Goal: Task Accomplishment & Management: Manage account settings

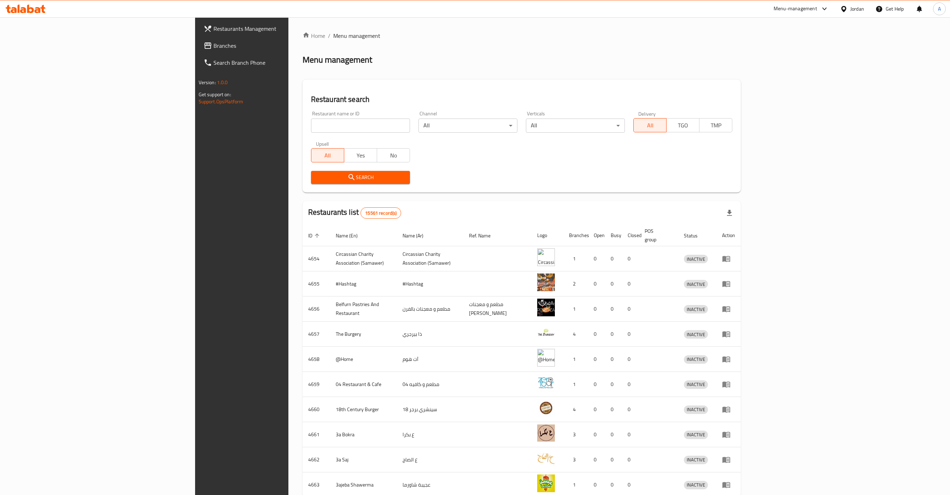
click at [311, 129] on input "search" at bounding box center [360, 125] width 99 height 14
type input "eftah"
click button "Search" at bounding box center [360, 177] width 99 height 13
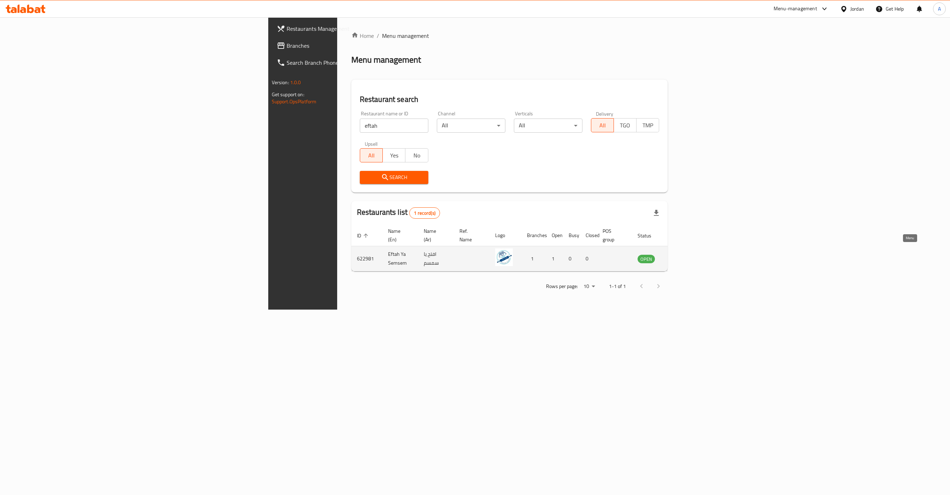
click at [683, 256] on icon "enhanced table" at bounding box center [679, 259] width 8 height 6
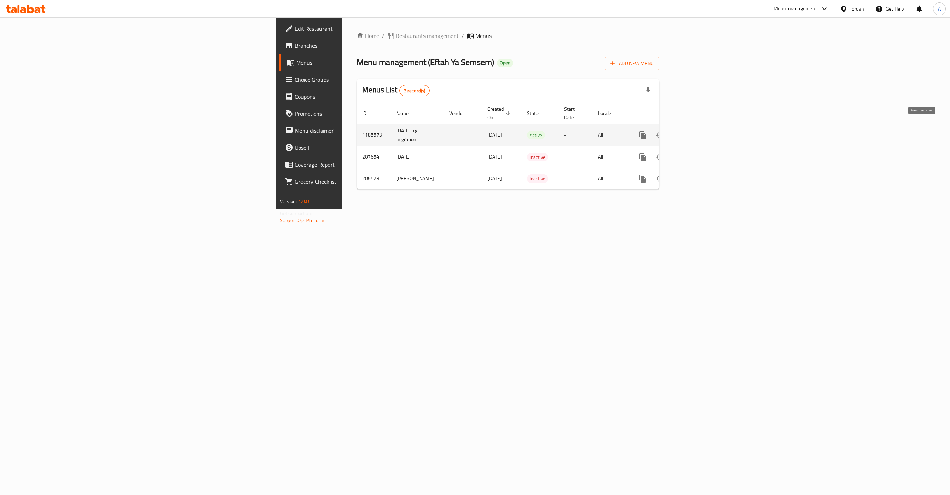
click at [703, 127] on div "enhanced table" at bounding box center [669, 135] width 68 height 17
click at [698, 131] on icon "enhanced table" at bounding box center [694, 135] width 8 height 8
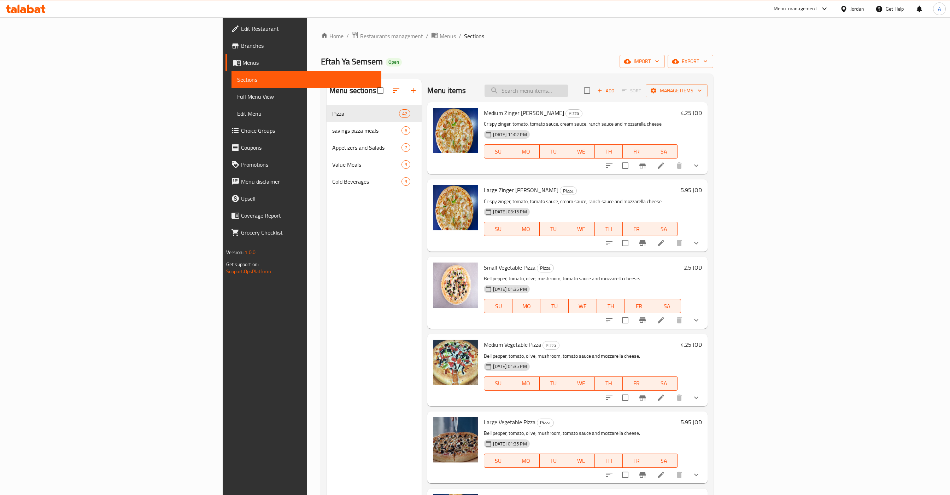
click at [568, 92] on input "search" at bounding box center [526, 91] width 83 height 12
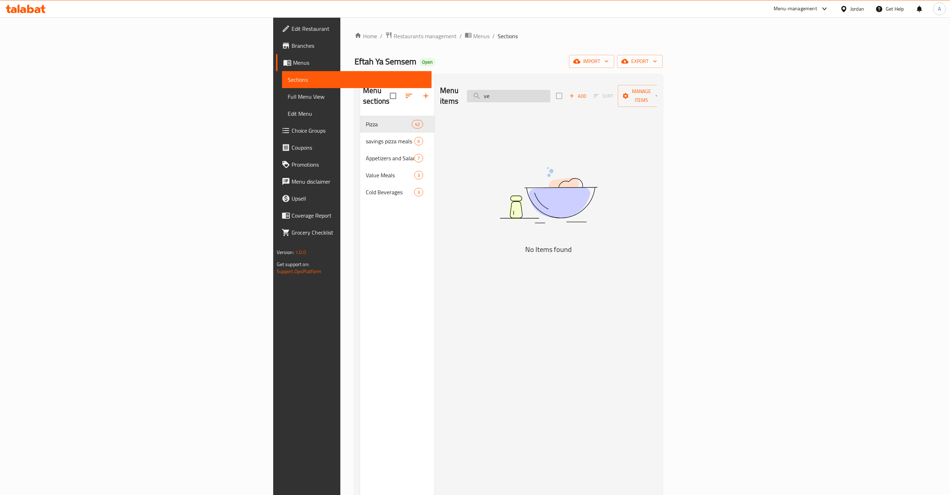
type input "v"
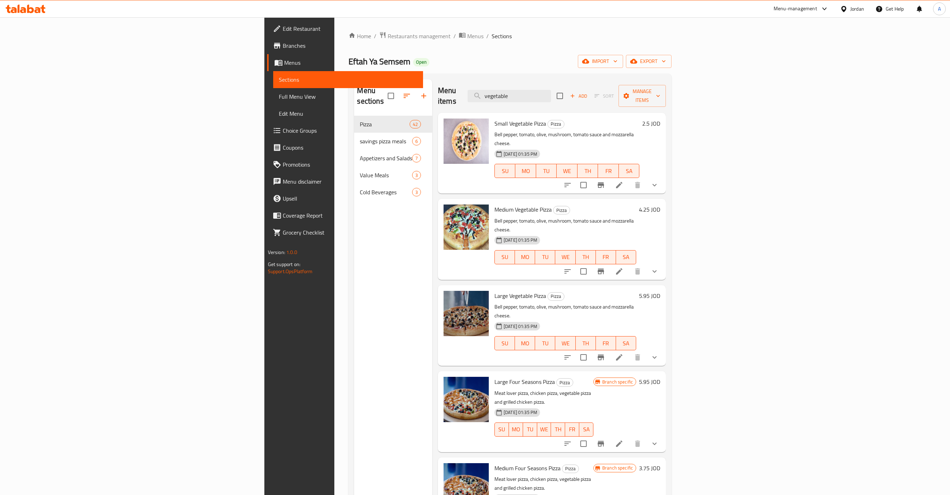
type input "vegetable"
click at [660, 118] on h6 "2.5 JOD" at bounding box center [651, 123] width 18 height 10
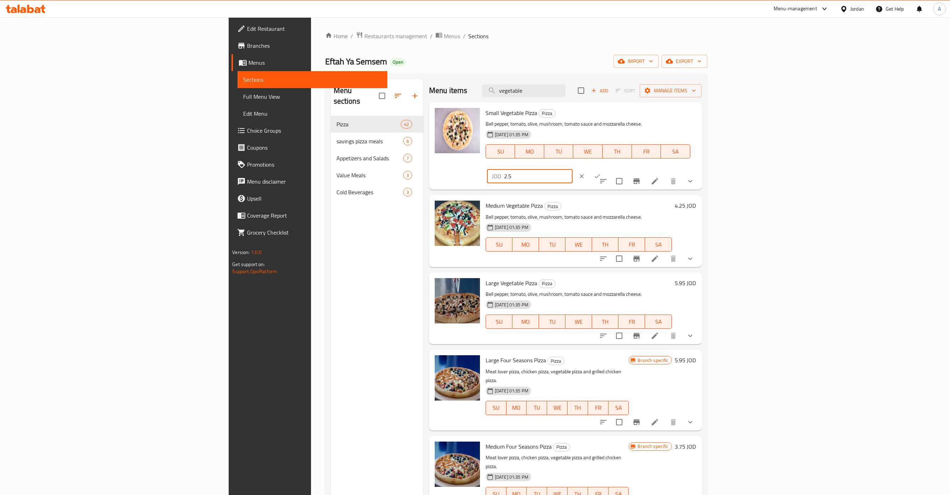
click at [573, 169] on input "2.5" at bounding box center [538, 176] width 69 height 14
type input "1"
type input "2.75"
click button "ok" at bounding box center [598, 176] width 16 height 16
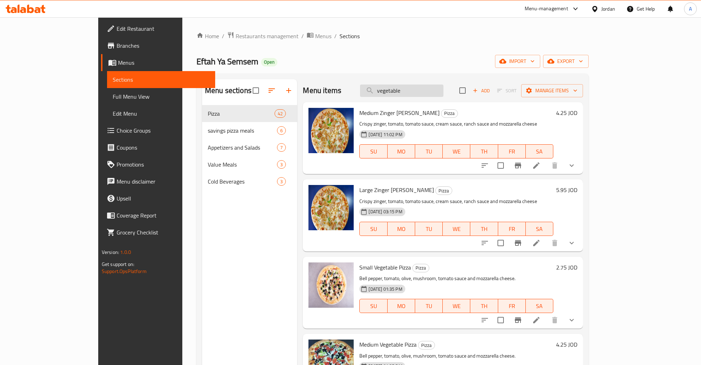
click at [441, 95] on input "vegetable" at bounding box center [401, 91] width 83 height 12
click at [430, 95] on input "search" at bounding box center [401, 91] width 83 height 12
click at [385, 47] on div "Home / Restaurants management / Menus / Sections Eftah Ya Semsem Open import ex…" at bounding box center [393, 240] width 392 height 418
click at [444, 94] on input "search" at bounding box center [401, 91] width 83 height 12
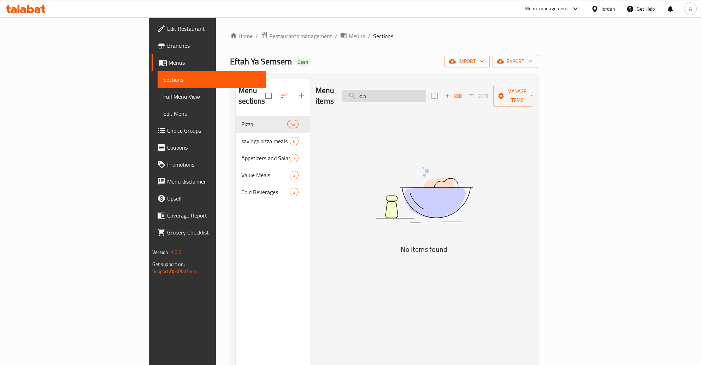
type input "ح"
type input "pizza veg"
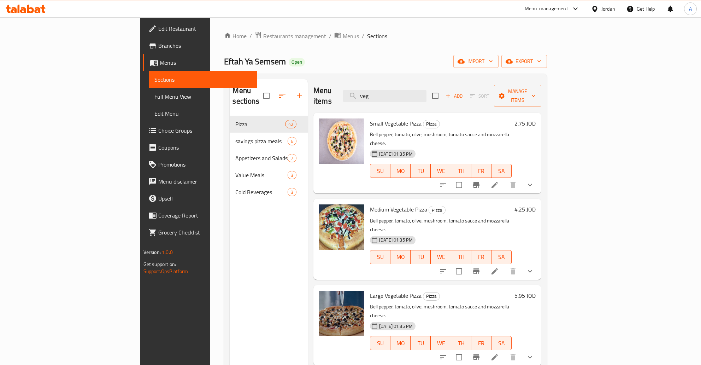
type input "veg"
click at [536, 118] on div "2.75 JOD" at bounding box center [524, 123] width 24 height 10
click at [536, 118] on h6 "2.75 JOD" at bounding box center [525, 123] width 21 height 10
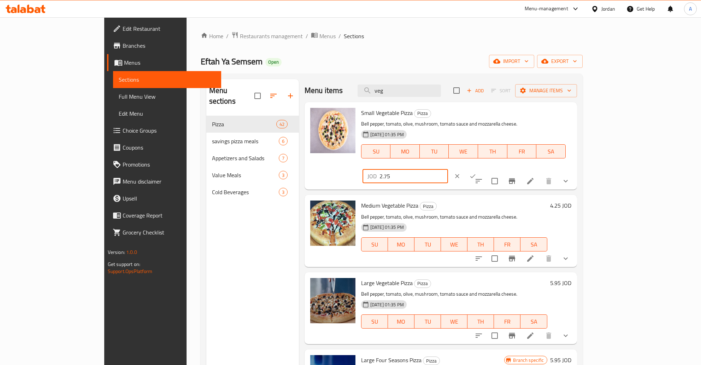
click at [448, 169] on input "2.75" at bounding box center [414, 176] width 69 height 14
type input "2.5"
click button "ok" at bounding box center [473, 176] width 16 height 16
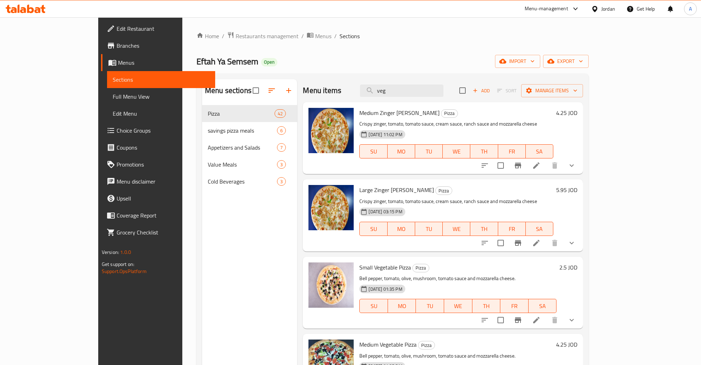
click at [198, 31] on div "Home / Restaurants management / Menus / Sections Eftah Ya Semsem Open import ex…" at bounding box center [392, 240] width 421 height 447
click at [236, 40] on span "Restaurants management" at bounding box center [267, 36] width 63 height 8
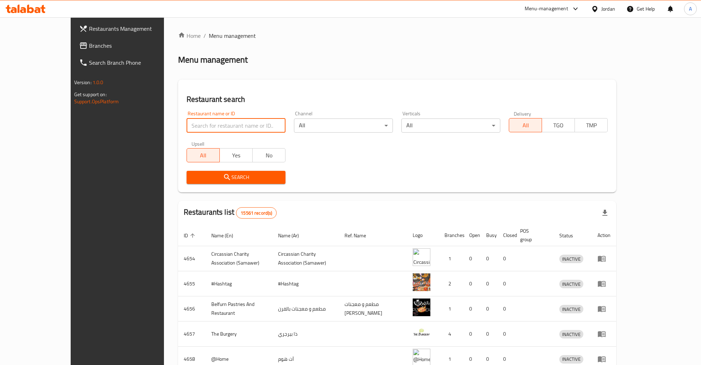
click at [221, 127] on input "search" at bounding box center [236, 125] width 99 height 14
type input "htk]dkh"
click button "Search" at bounding box center [236, 177] width 99 height 13
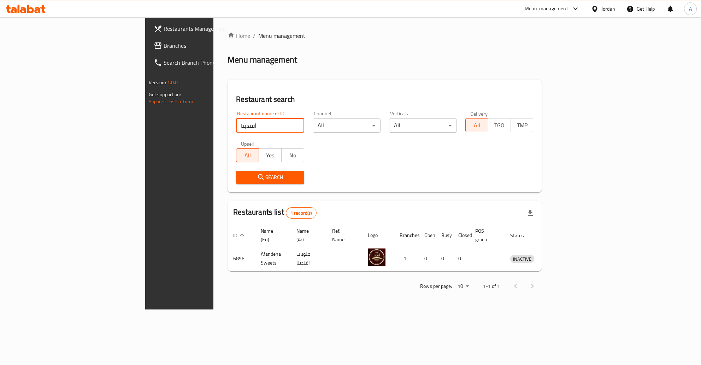
type input "أفندينا"
click button "Search" at bounding box center [270, 177] width 68 height 13
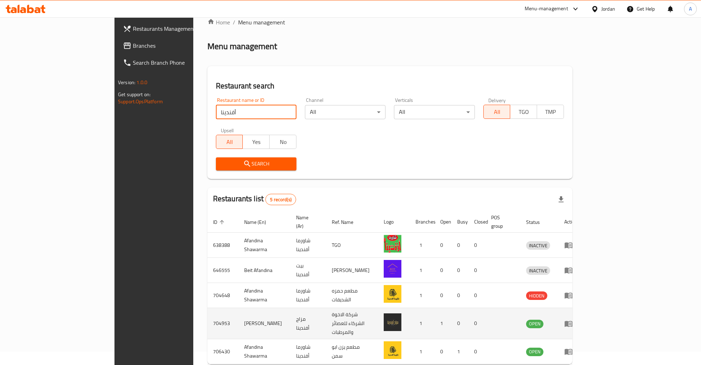
scroll to position [36, 0]
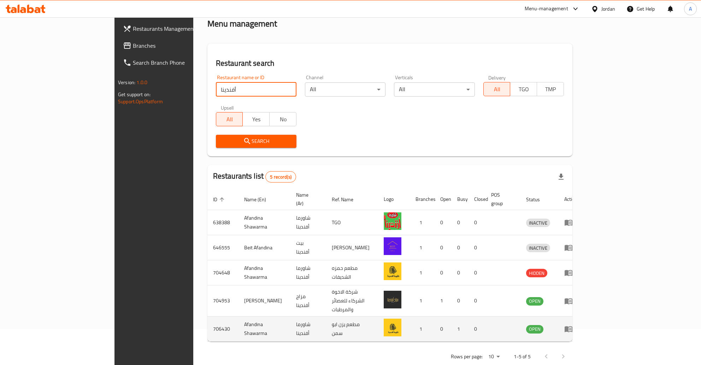
click at [573, 325] on icon "enhanced table" at bounding box center [569, 329] width 8 height 8
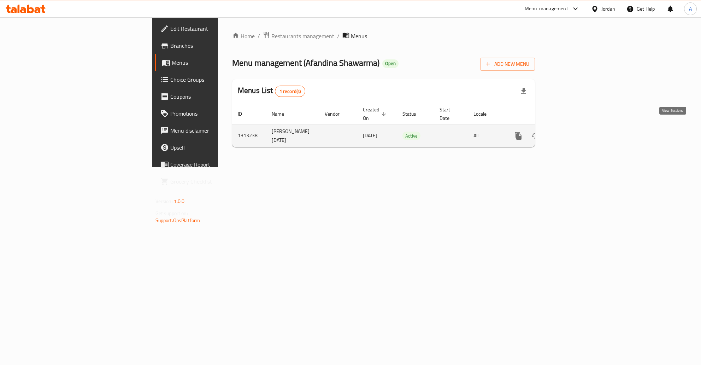
click at [574, 132] on icon "enhanced table" at bounding box center [569, 136] width 8 height 8
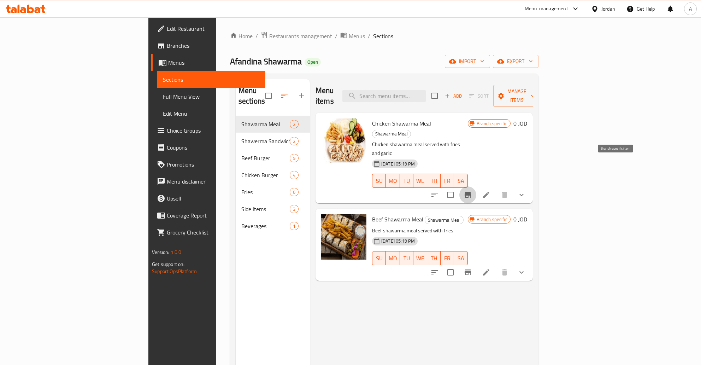
click at [471, 192] on icon "Branch-specific-item" at bounding box center [468, 195] width 6 height 6
click at [471, 269] on icon "Branch-specific-item" at bounding box center [468, 272] width 6 height 6
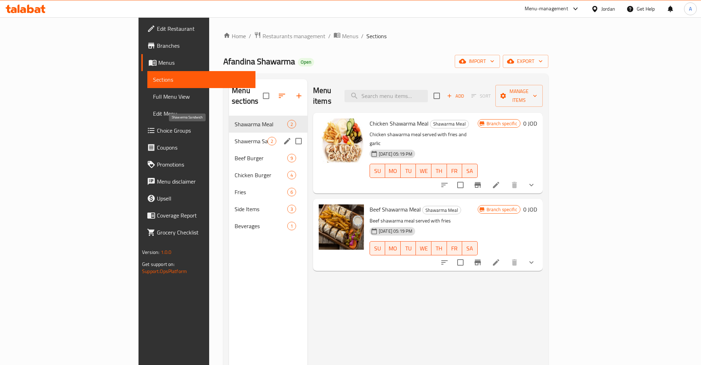
click at [235, 137] on span "Shawerma Sandwich" at bounding box center [251, 141] width 33 height 8
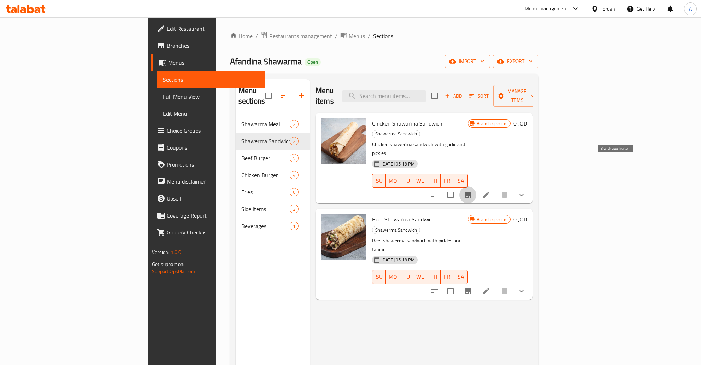
click at [477, 186] on button "Branch-specific-item" at bounding box center [468, 194] width 17 height 17
click at [477, 282] on button "Branch-specific-item" at bounding box center [468, 290] width 17 height 17
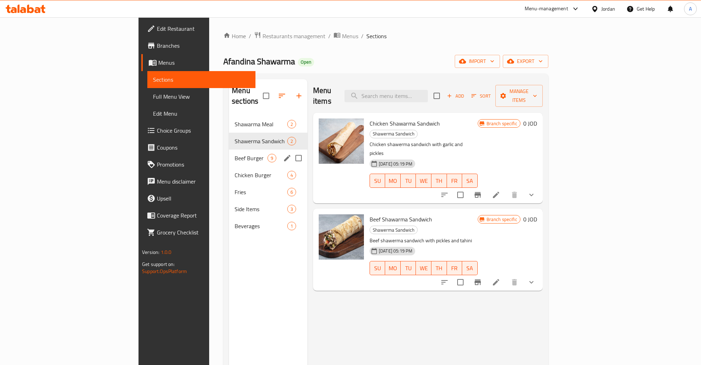
click at [229, 150] on div "Beef Burger 9" at bounding box center [268, 158] width 78 height 17
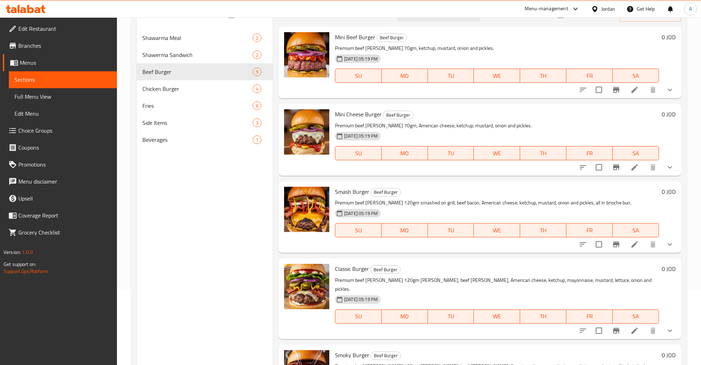
scroll to position [99, 0]
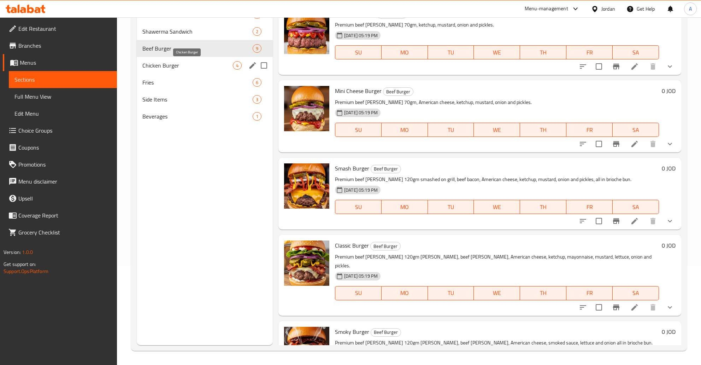
click at [161, 63] on span "Chicken Burger" at bounding box center [187, 65] width 91 height 8
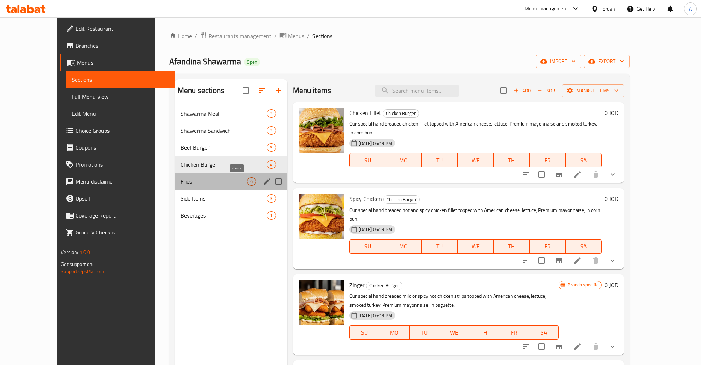
click at [247, 182] on span "6" at bounding box center [251, 181] width 8 height 7
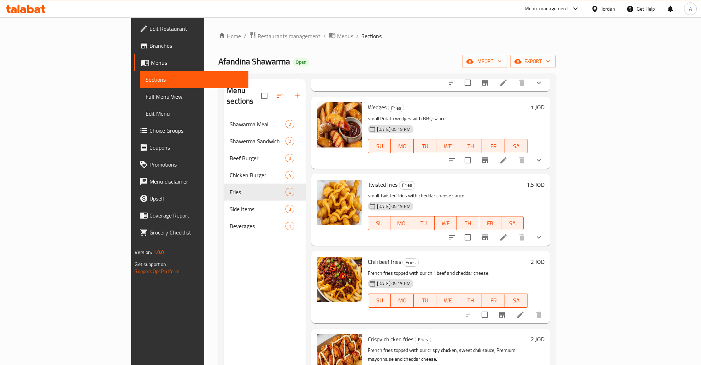
scroll to position [114, 0]
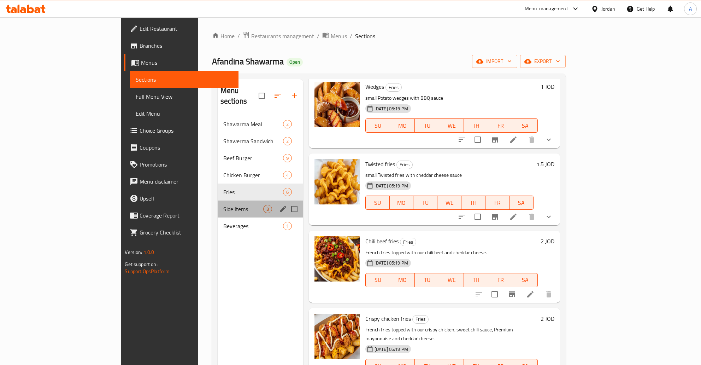
click at [218, 200] on div "Side Items 3" at bounding box center [261, 208] width 86 height 17
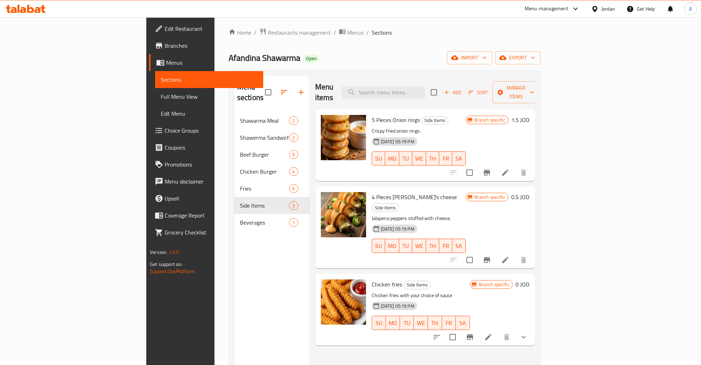
scroll to position [74, 0]
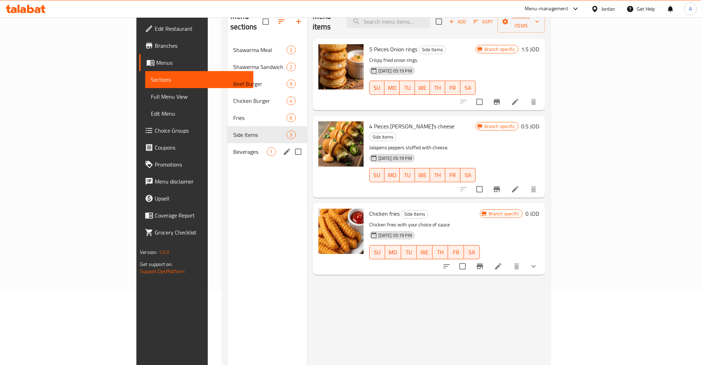
click at [233, 147] on span "Beverages" at bounding box center [250, 151] width 34 height 8
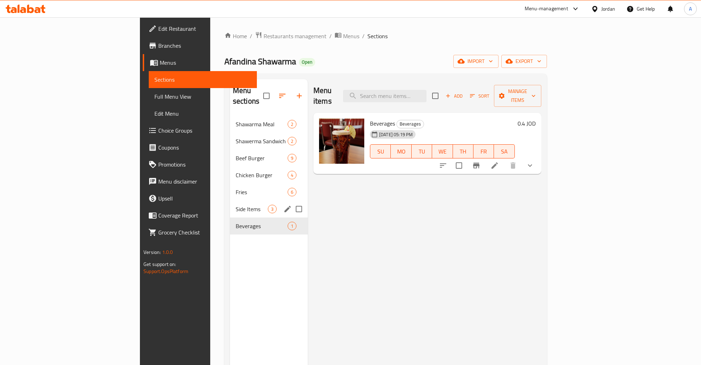
click at [236, 205] on span "Side Items" at bounding box center [252, 209] width 32 height 8
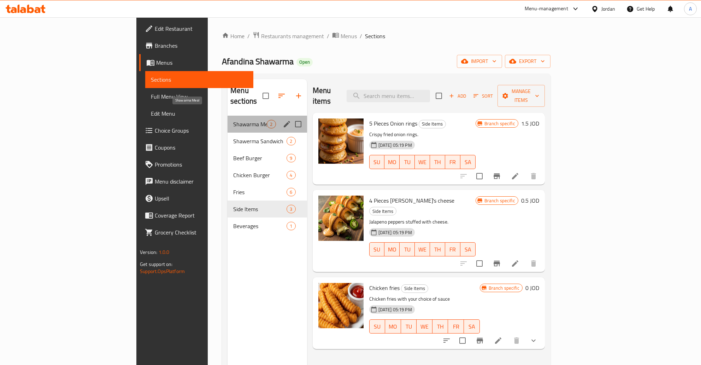
click at [233, 120] on span "Shawarma Meal" at bounding box center [250, 124] width 34 height 8
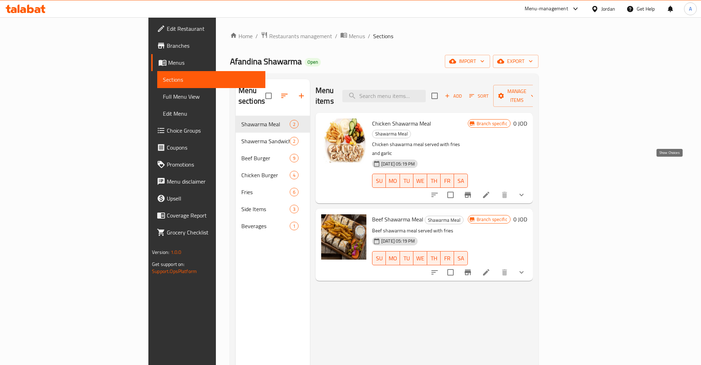
click at [526, 191] on icon "show more" at bounding box center [522, 195] width 8 height 8
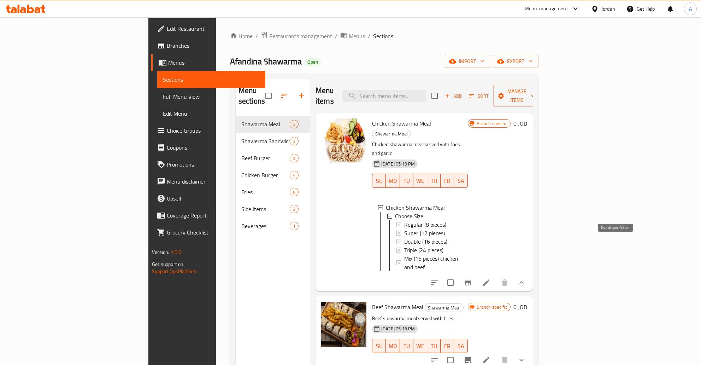
click at [471, 280] on icon "Branch-specific-item" at bounding box center [468, 283] width 6 height 6
click at [496, 276] on li at bounding box center [487, 282] width 20 height 13
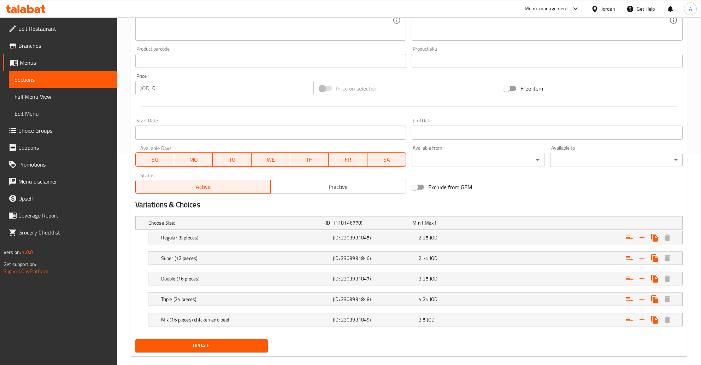
scroll to position [222, 0]
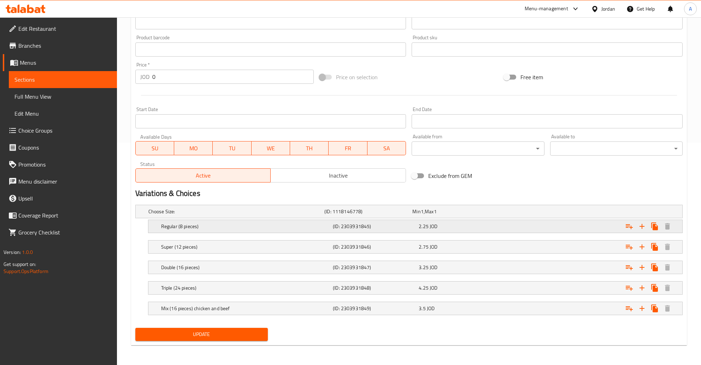
click at [446, 226] on div "2.25 JOD" at bounding box center [460, 226] width 83 height 7
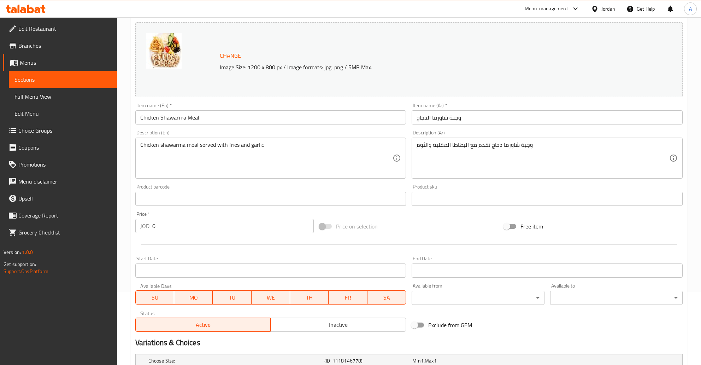
scroll to position [0, 0]
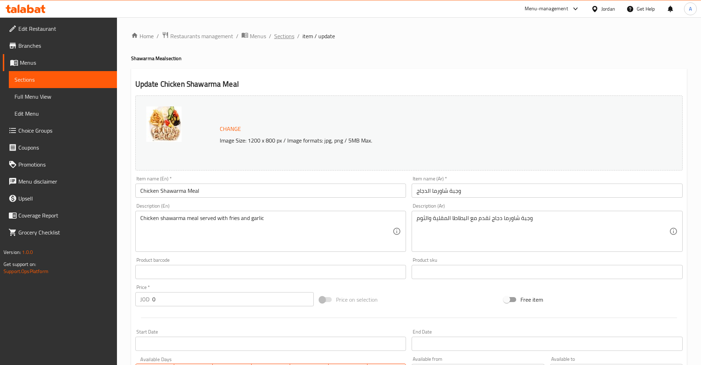
click at [281, 32] on span "Sections" at bounding box center [284, 36] width 20 height 8
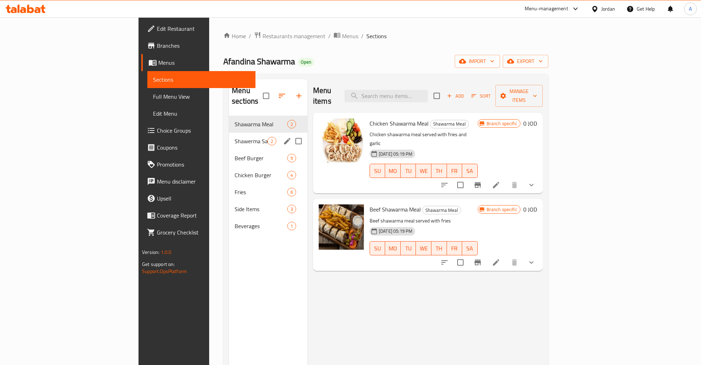
click at [235, 137] on span "Shawerma Sandwich" at bounding box center [251, 141] width 33 height 8
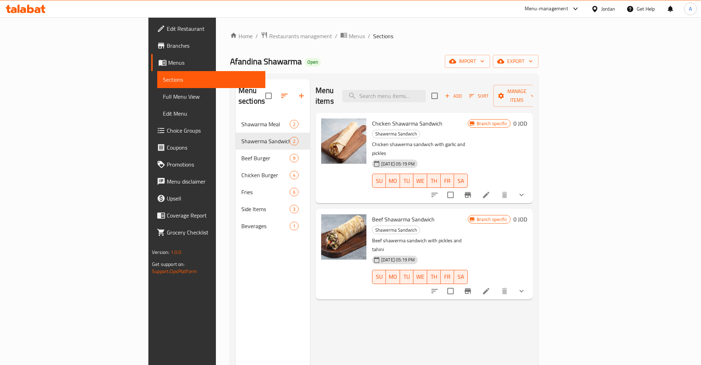
click at [526, 191] on icon "show more" at bounding box center [522, 195] width 8 height 8
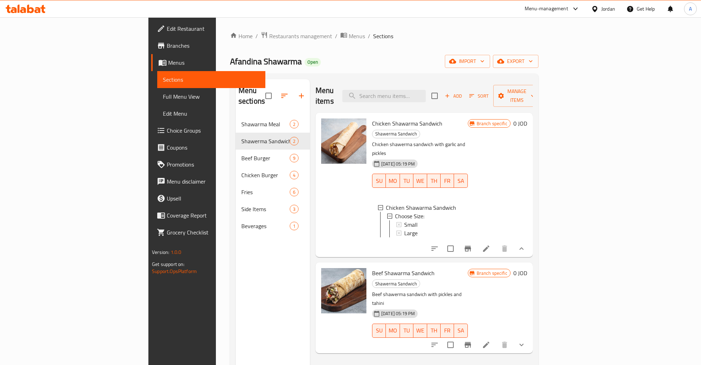
click at [490, 245] on icon at bounding box center [486, 248] width 6 height 6
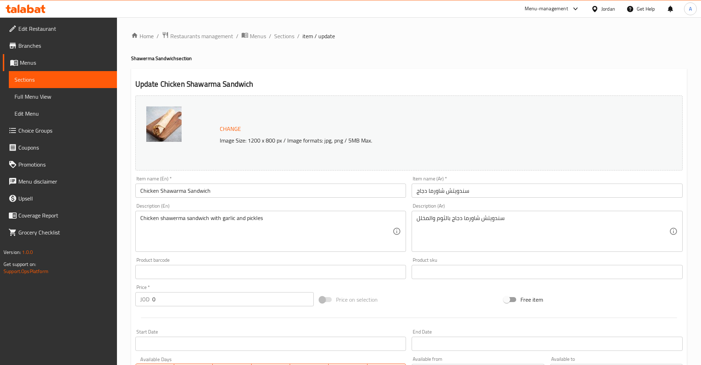
click at [69, 77] on span "Sections" at bounding box center [62, 79] width 97 height 8
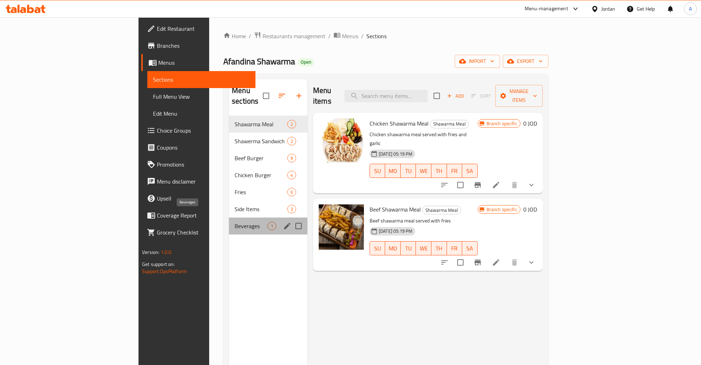
click at [235, 222] on span "Beverages" at bounding box center [251, 226] width 33 height 8
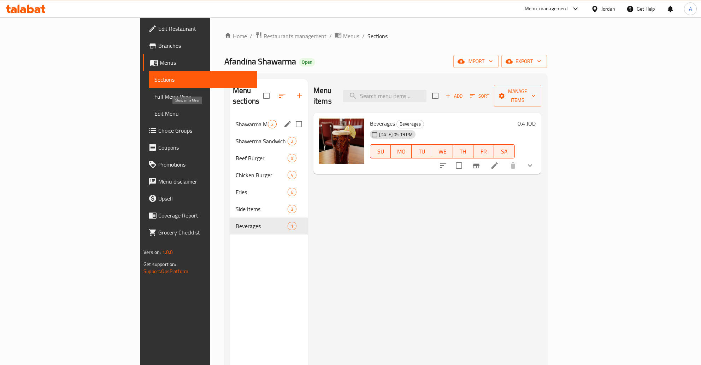
click at [236, 120] on span "Shawarma Meal" at bounding box center [252, 124] width 32 height 8
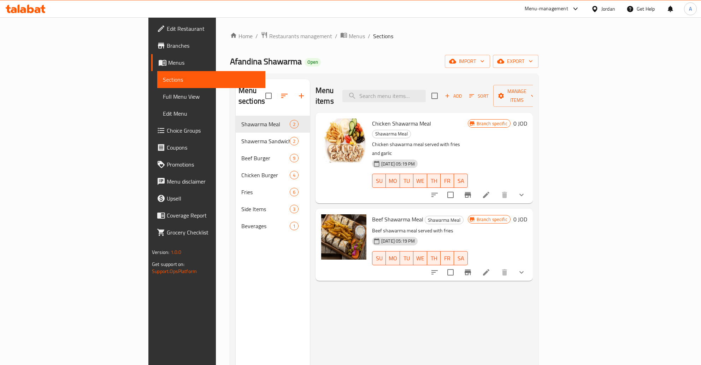
click at [157, 74] on link "Sections" at bounding box center [211, 79] width 108 height 17
click at [349, 37] on span "Menus" at bounding box center [357, 36] width 16 height 8
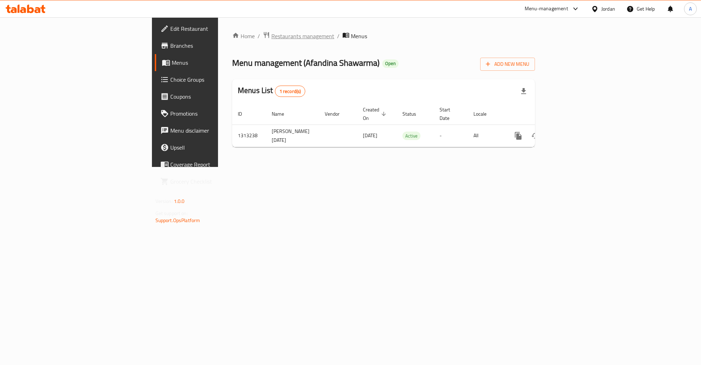
click at [272, 33] on span "Restaurants management" at bounding box center [303, 36] width 63 height 8
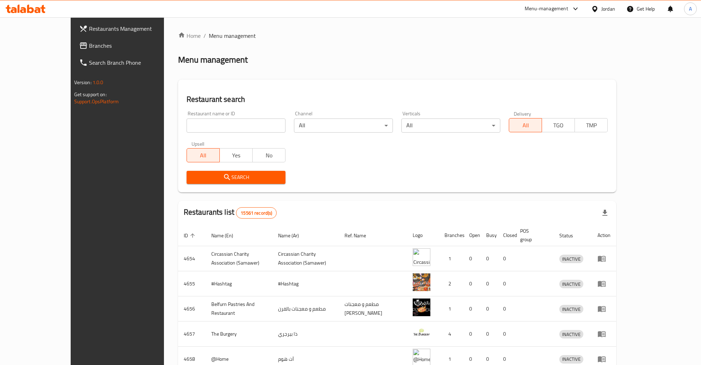
click at [194, 129] on input "search" at bounding box center [236, 125] width 99 height 14
type input "سةشسا"
type input "smash"
click button "Search" at bounding box center [236, 177] width 99 height 13
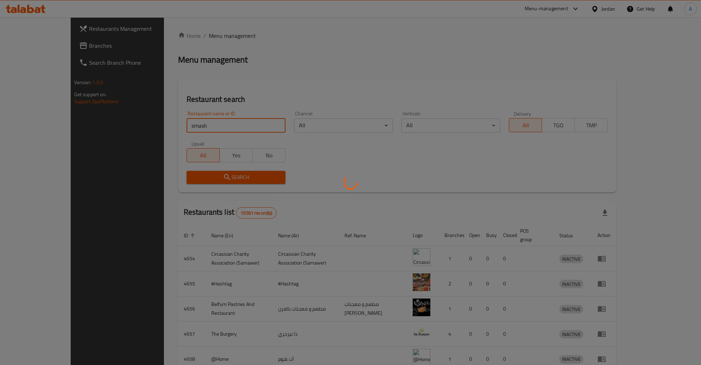
click button "Search" at bounding box center [236, 177] width 99 height 13
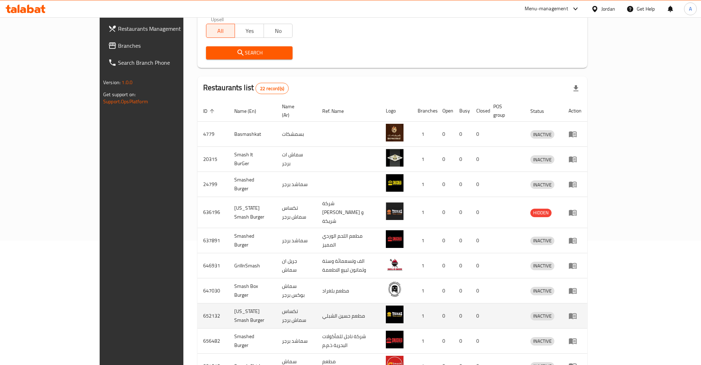
scroll to position [160, 0]
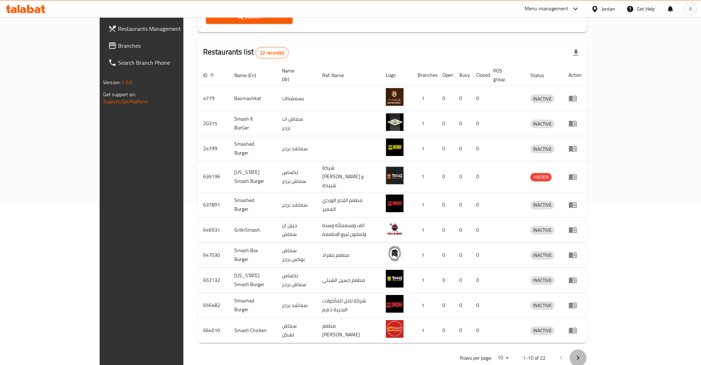
click at [583, 354] on icon "Next page" at bounding box center [578, 358] width 8 height 8
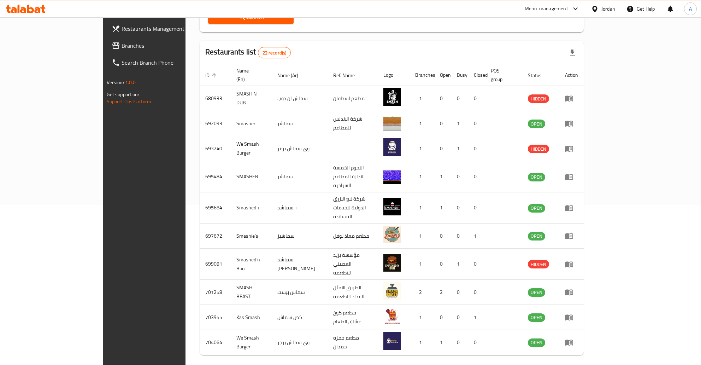
click at [579, 366] on icon "Next page" at bounding box center [575, 370] width 8 height 8
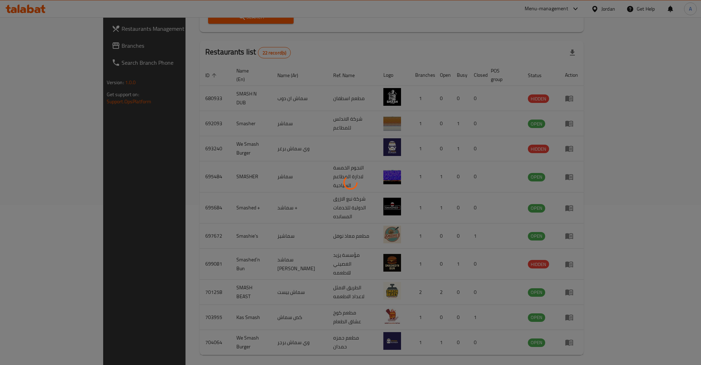
scroll to position [0, 0]
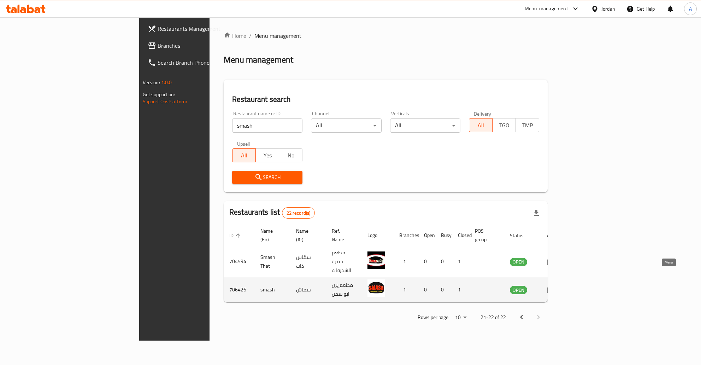
click at [555, 287] on icon "enhanced table" at bounding box center [552, 290] width 8 height 6
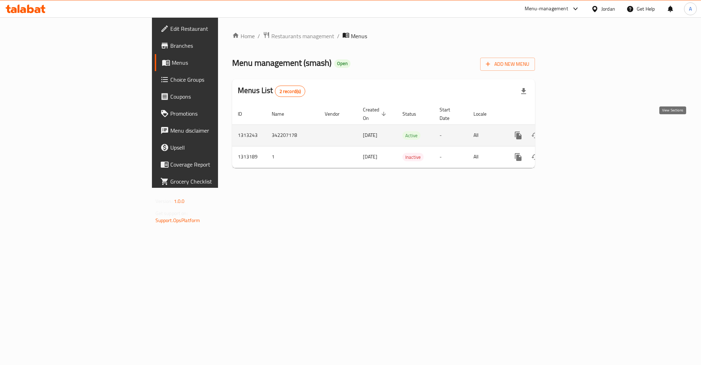
click at [574, 131] on icon "enhanced table" at bounding box center [569, 135] width 8 height 8
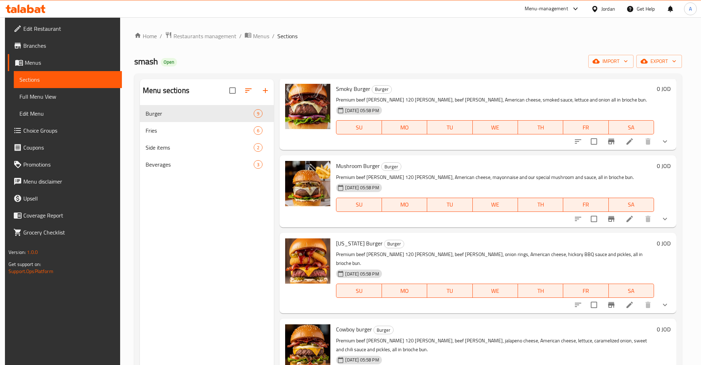
scroll to position [366, 0]
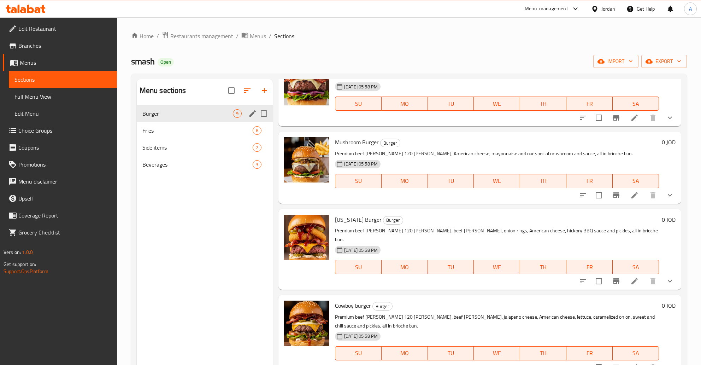
click at [193, 121] on div "Burger 9" at bounding box center [205, 113] width 136 height 17
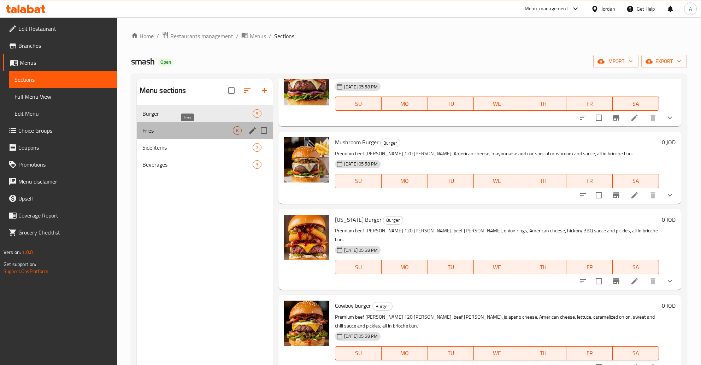
click at [193, 130] on span "Fries" at bounding box center [187, 130] width 91 height 8
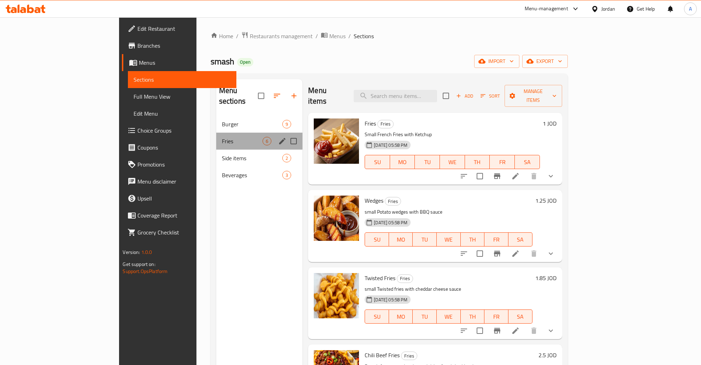
click at [216, 136] on div "Fries 6" at bounding box center [259, 141] width 87 height 17
click at [216, 150] on div "Side items 2" at bounding box center [259, 158] width 87 height 17
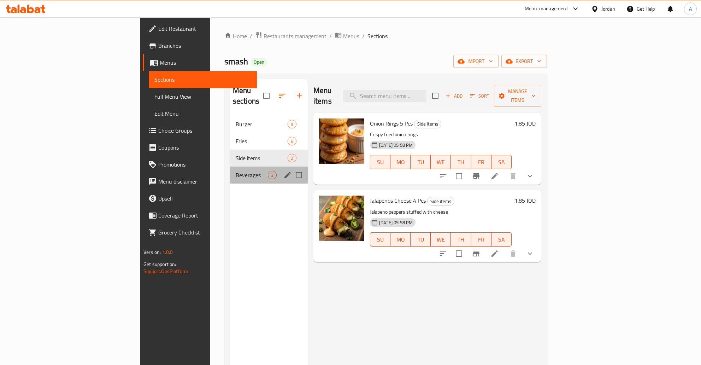
click at [230, 167] on div "Beverages 3" at bounding box center [269, 175] width 78 height 17
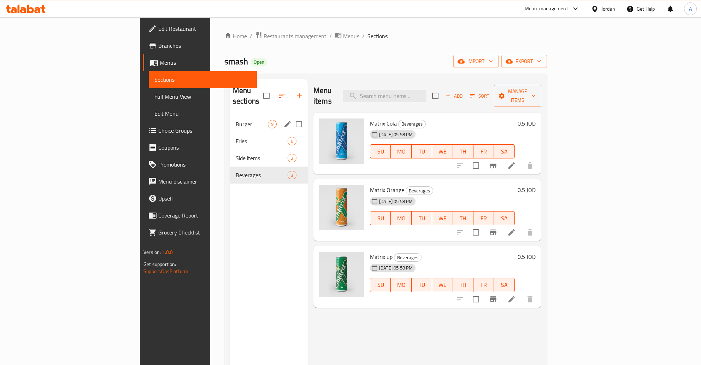
click at [230, 116] on div "Burger 9" at bounding box center [269, 124] width 78 height 17
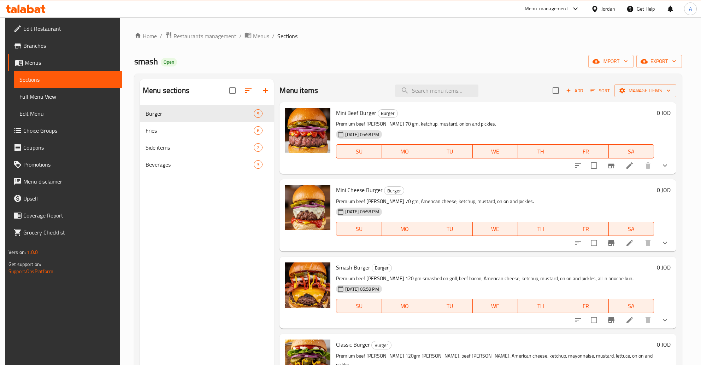
click at [134, 110] on div "Menu sections Burger 9 Fries 6 Side items 2 Beverages 3 Menu items Add Sort Man…" at bounding box center [408, 262] width 548 height 376
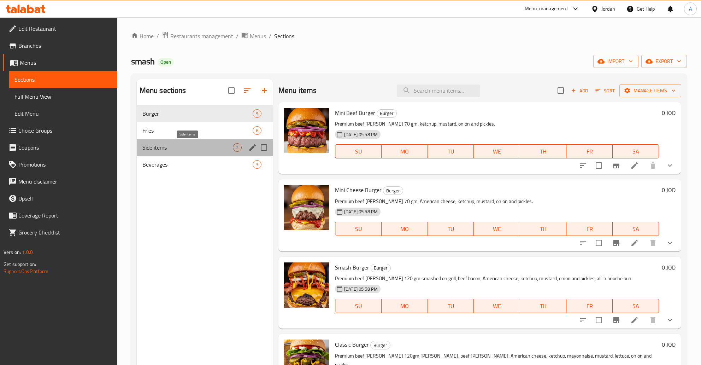
click at [180, 146] on span "Side items" at bounding box center [187, 147] width 91 height 8
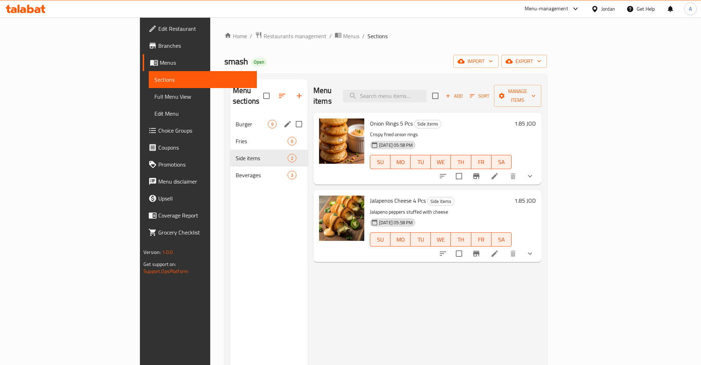
click at [230, 116] on div "Burger 9" at bounding box center [269, 124] width 78 height 17
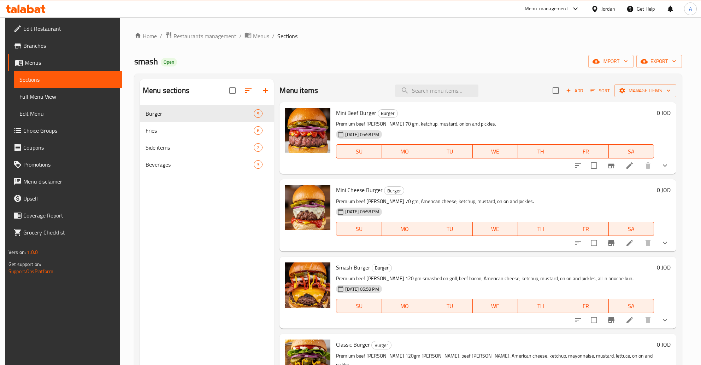
click at [669, 163] on icon "show more" at bounding box center [665, 165] width 8 height 8
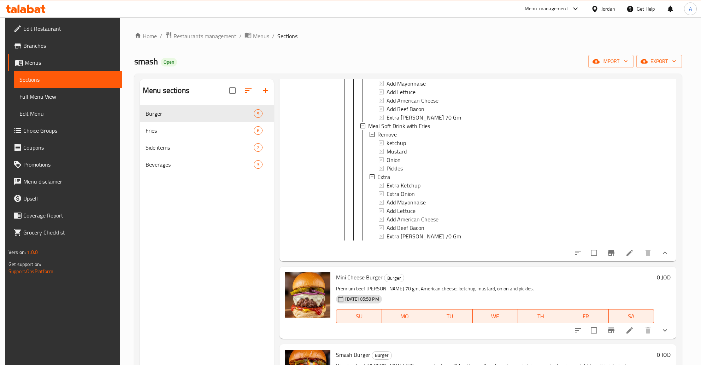
scroll to position [228, 0]
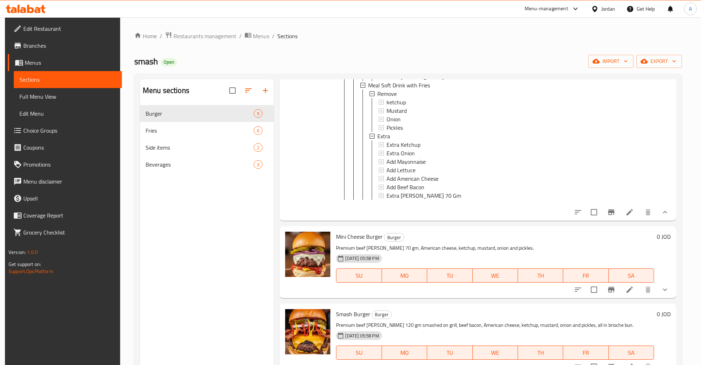
click at [633, 208] on icon at bounding box center [630, 212] width 8 height 8
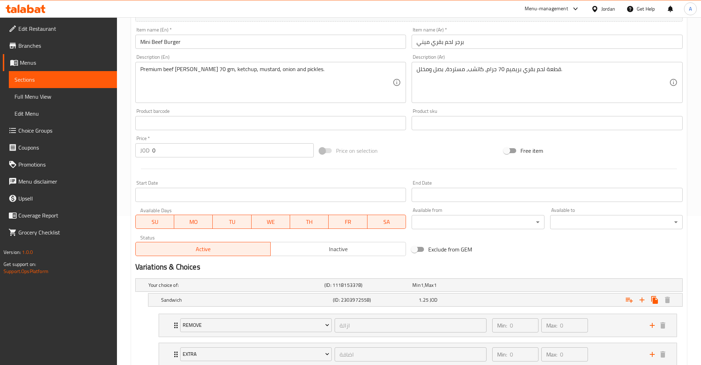
scroll to position [277, 0]
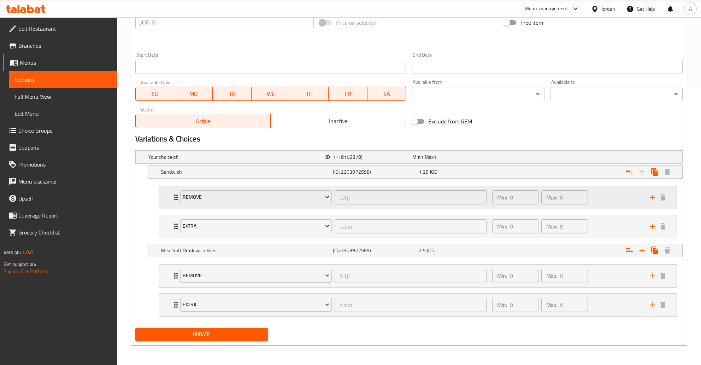
click at [604, 202] on div "Min: 0 ​ Max: 0 ​" at bounding box center [567, 197] width 158 height 23
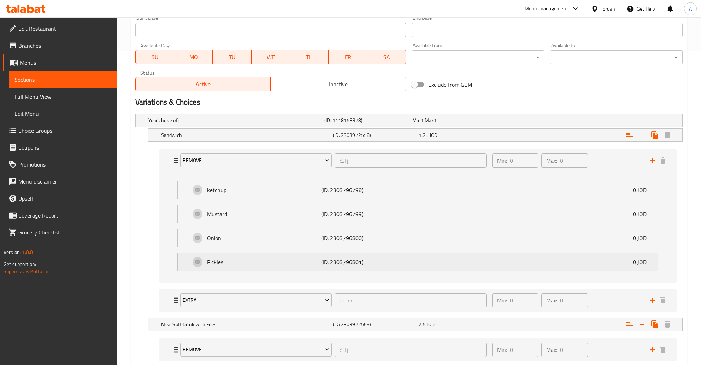
scroll to position [314, 0]
click at [606, 311] on div "Extra اضافة ​ Min: 0 ​ Max: 0 ​ Extra Ketchup (ID: 2303796819) 0 JOD Name (En) …" at bounding box center [418, 299] width 519 height 23
click at [601, 297] on div "Min: 0 ​ Max: 0 ​" at bounding box center [567, 300] width 158 height 23
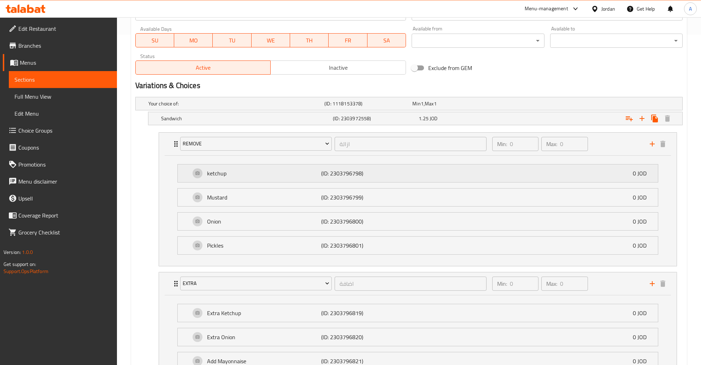
scroll to position [310, 0]
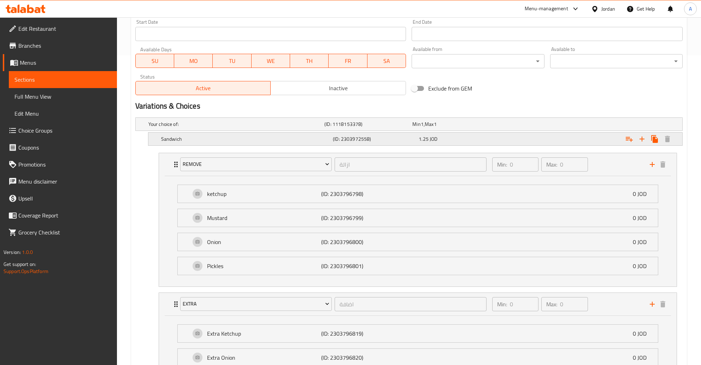
click at [457, 135] on div "1.25 JOD" at bounding box center [461, 139] width 86 height 10
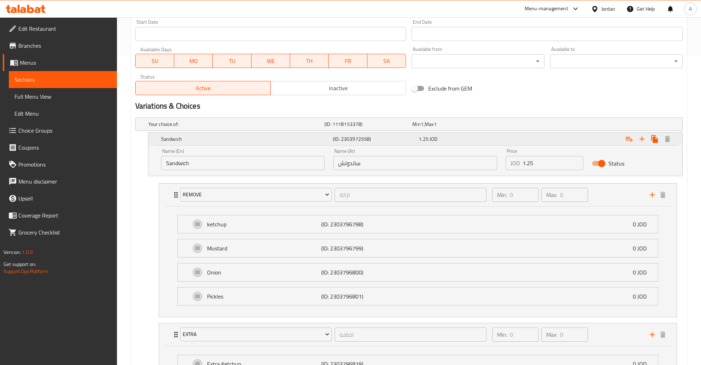
click at [486, 142] on div "1.25 JOD" at bounding box center [460, 138] width 83 height 7
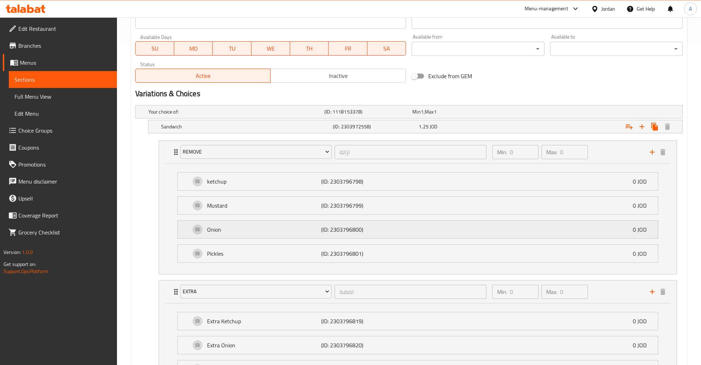
scroll to position [347, 0]
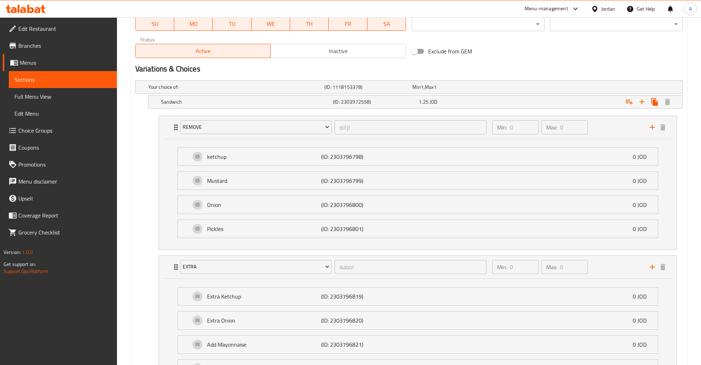
click at [629, 244] on div "ketchup (ID: 2303796798) 0 JOD Name (En) ketchup Name (En) Name (Ar) كاتشب Name…" at bounding box center [418, 194] width 518 height 110
click at [624, 267] on div "Min: 0 ​ Max: 0 ​" at bounding box center [567, 267] width 158 height 23
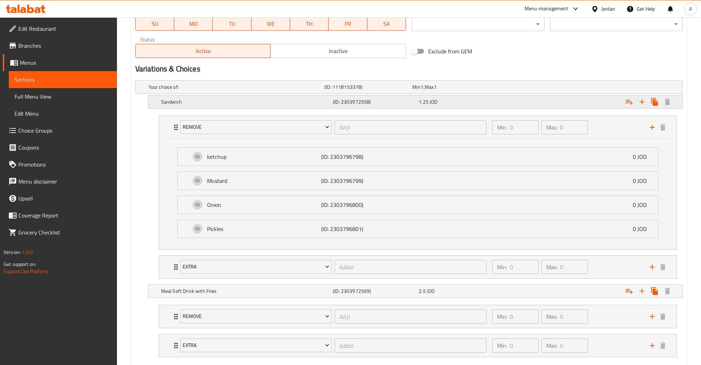
click at [578, 99] on div "Expand" at bounding box center [590, 102] width 172 height 16
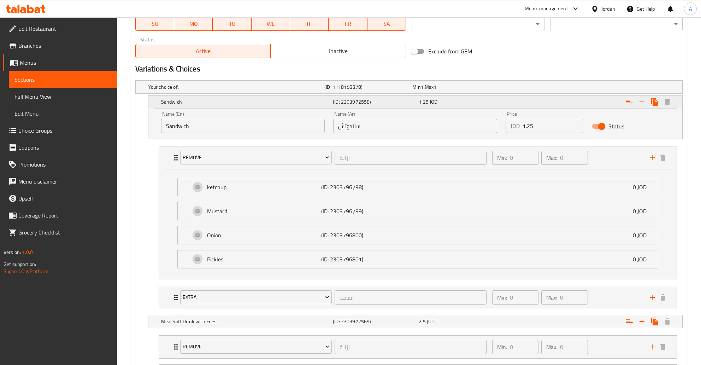
click at [582, 99] on div "Expand" at bounding box center [590, 102] width 172 height 16
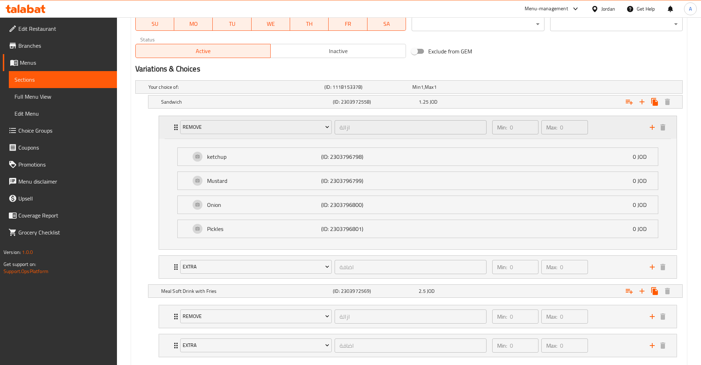
click at [603, 126] on div "Min: 0 ​ Max: 0 ​" at bounding box center [567, 127] width 158 height 23
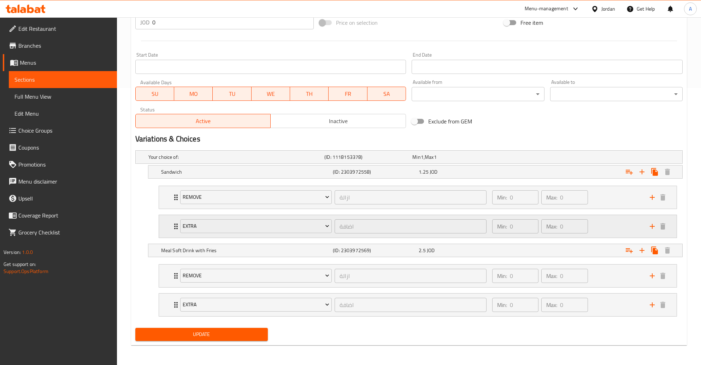
scroll to position [277, 0]
click at [617, 221] on div "Min: 0 ​ Max: 0 ​" at bounding box center [567, 226] width 158 height 23
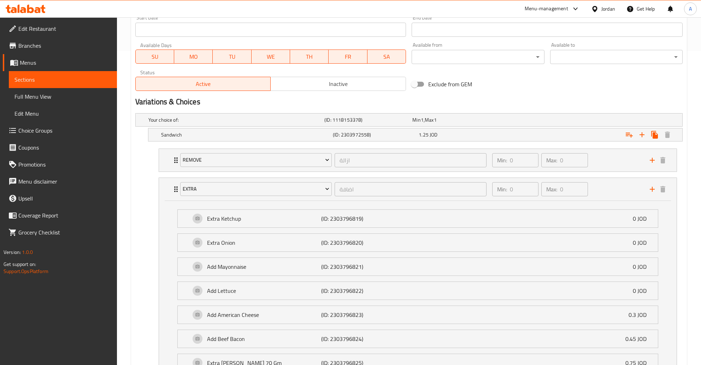
scroll to position [239, 0]
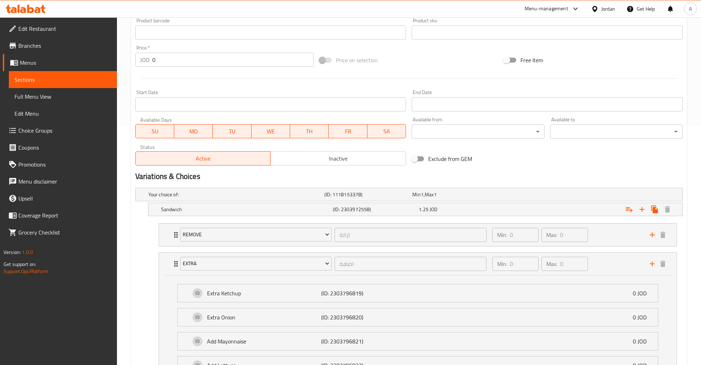
click at [43, 32] on span "Edit Restaurant" at bounding box center [64, 28] width 93 height 8
